Goal: Transaction & Acquisition: Subscribe to service/newsletter

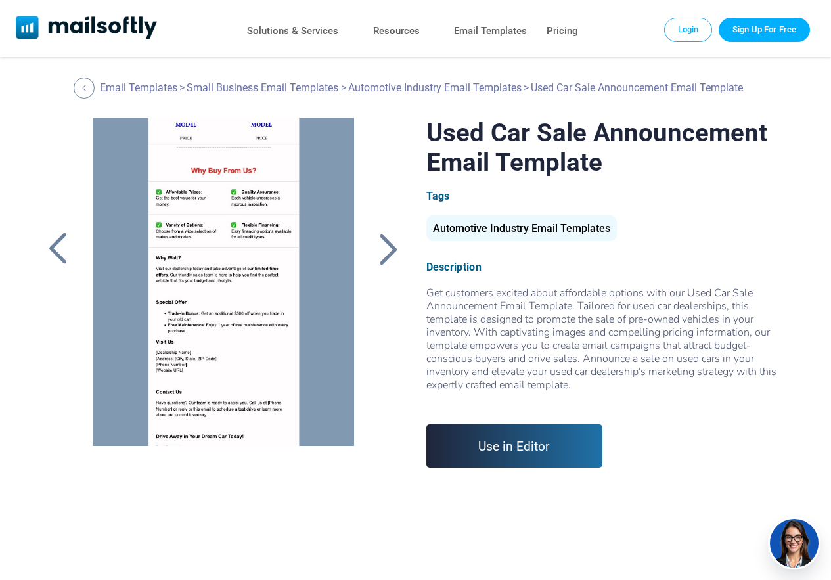
scroll to position [350, 0]
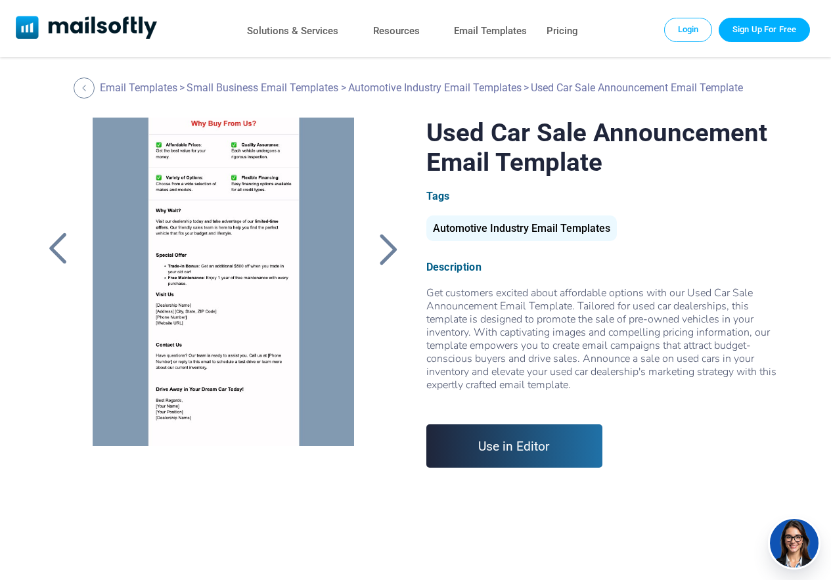
click at [759, 29] on link "Sign Up For Free" at bounding box center [764, 30] width 91 height 24
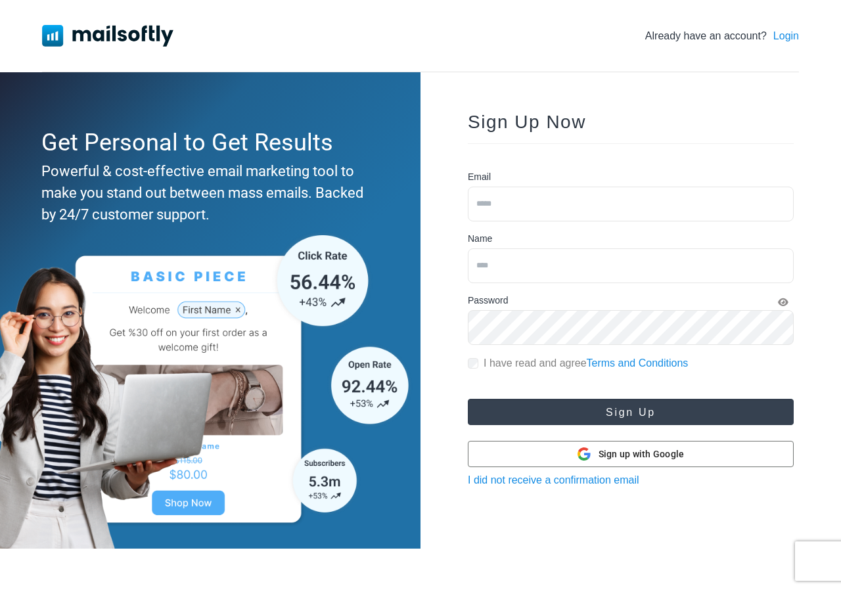
click at [491, 407] on button "Sign Up" at bounding box center [631, 412] width 326 height 26
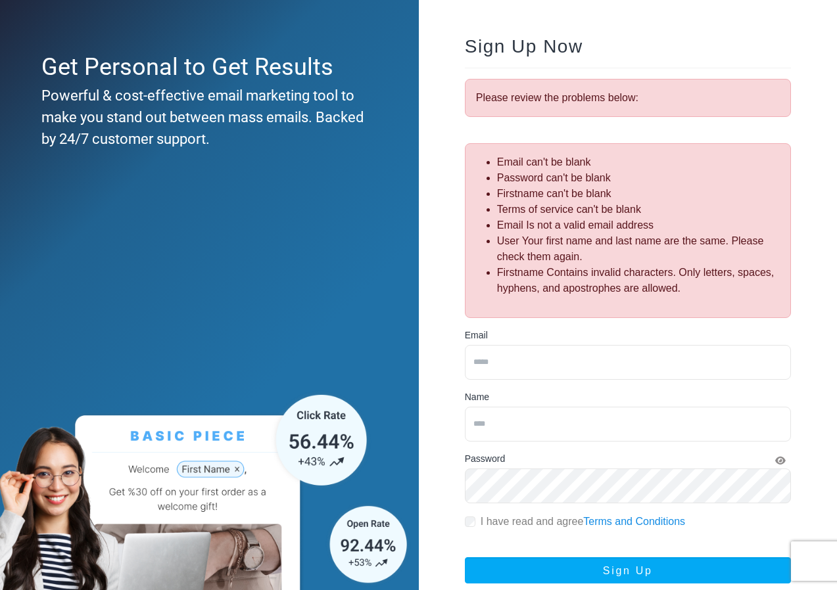
scroll to position [193, 0]
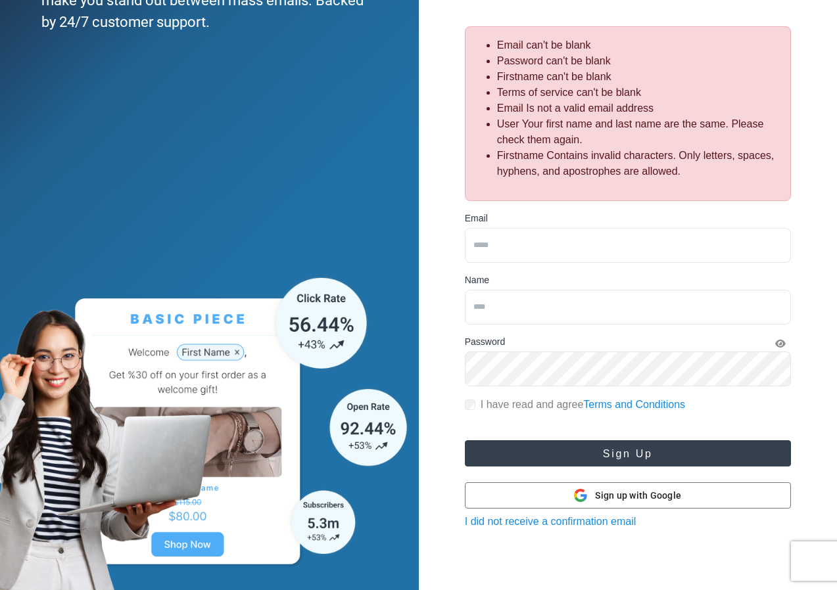
click at [613, 446] on button "Sign Up" at bounding box center [628, 453] width 326 height 26
